Goal: Task Accomplishment & Management: Manage account settings

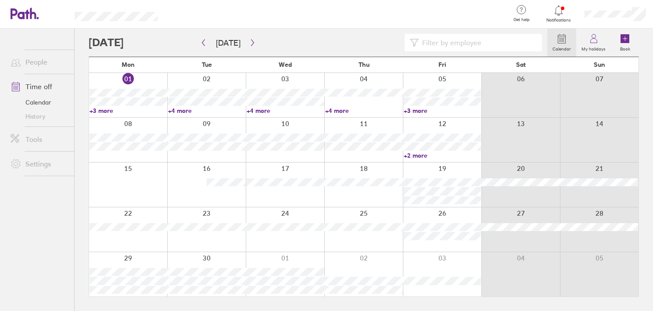
click at [100, 112] on link "+3 more" at bounding box center [129, 111] width 78 height 8
click at [172, 109] on link "+4 more" at bounding box center [207, 111] width 78 height 8
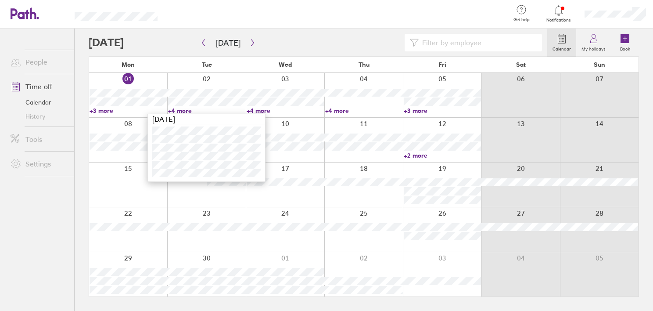
click at [172, 109] on link "+4 more" at bounding box center [207, 111] width 78 height 8
click at [95, 110] on link "+3 more" at bounding box center [129, 111] width 78 height 8
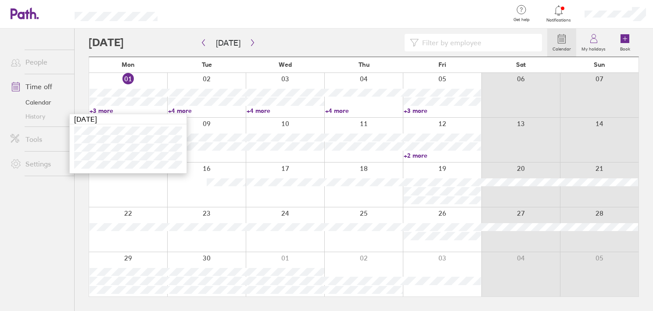
click at [95, 110] on link "+3 more" at bounding box center [129, 111] width 78 height 8
click at [411, 155] on link "+2 more" at bounding box center [443, 156] width 78 height 8
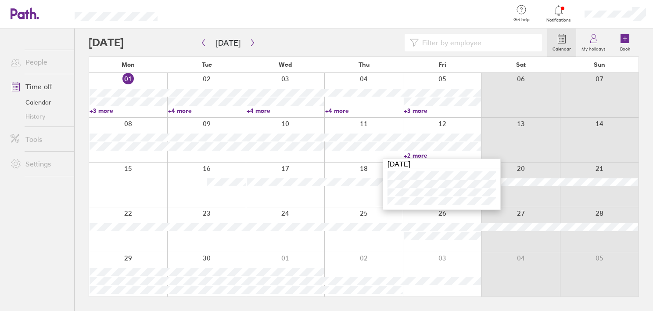
click at [411, 155] on link "+2 more" at bounding box center [443, 156] width 78 height 8
click at [250, 45] on icon "button" at bounding box center [252, 42] width 7 height 7
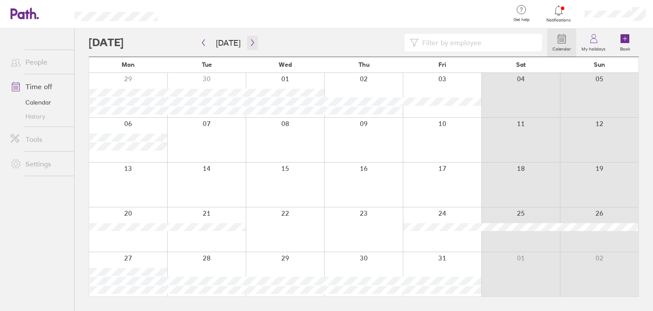
click at [250, 45] on icon "button" at bounding box center [252, 42] width 7 height 7
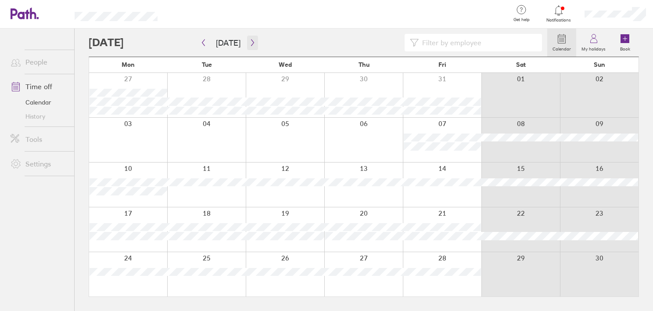
click at [250, 45] on icon "button" at bounding box center [252, 42] width 7 height 7
